Goal: Task Accomplishment & Management: Complete application form

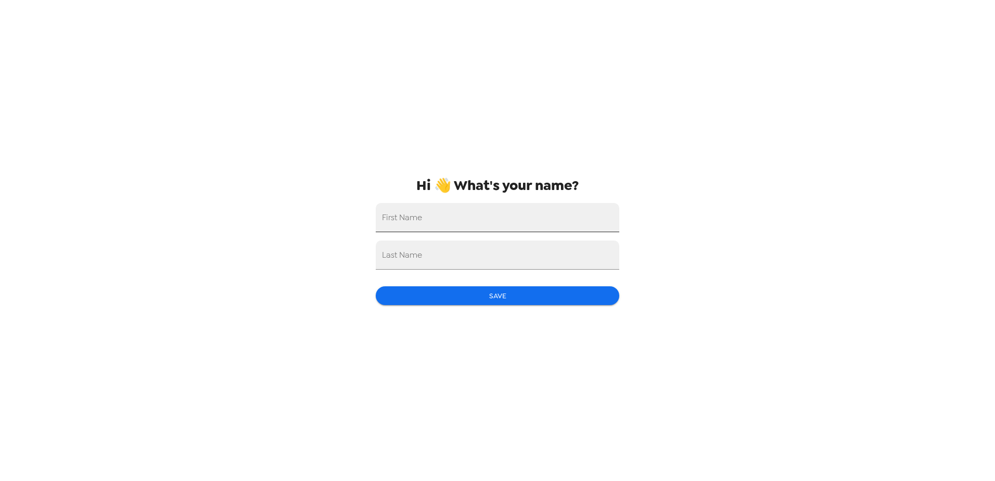
click at [435, 219] on input "First Name" at bounding box center [498, 217] width 244 height 29
click at [442, 222] on input "First Name" at bounding box center [498, 217] width 244 height 29
type input "jessica"
type input "cruz"
click at [450, 298] on button "Save" at bounding box center [498, 295] width 244 height 19
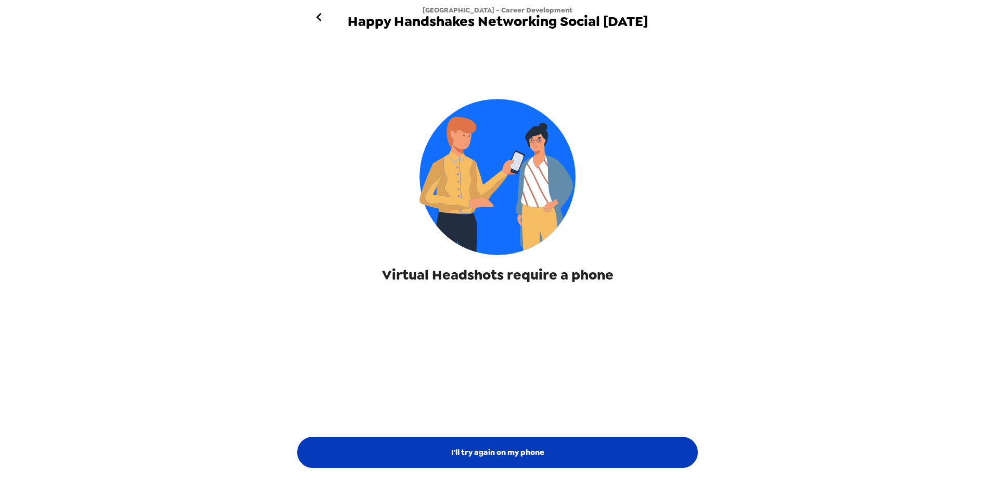
click at [479, 448] on button "I'll try again on my phone" at bounding box center [497, 452] width 401 height 31
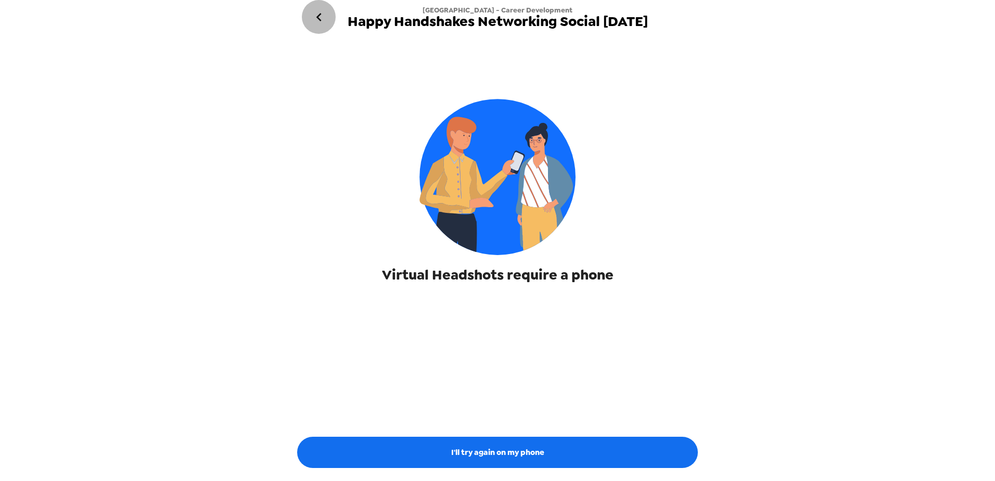
click at [321, 19] on icon "go back" at bounding box center [319, 17] width 17 height 17
